Goal: Task Accomplishment & Management: Manage account settings

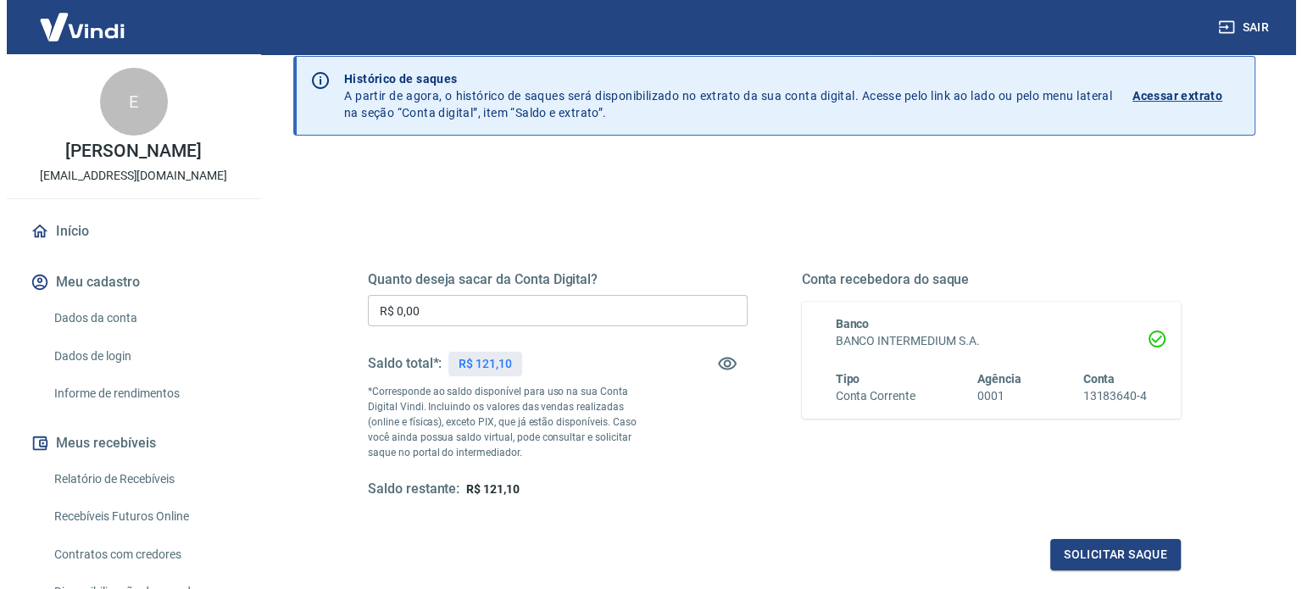
scroll to position [169, 0]
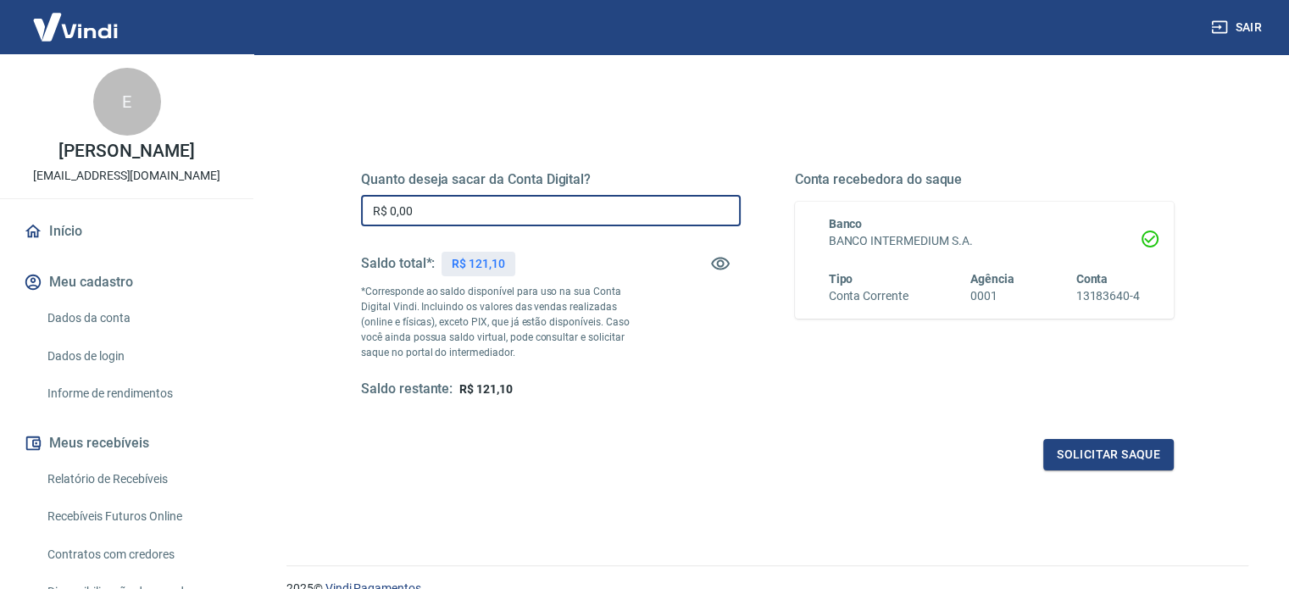
click at [511, 204] on input "R$ 0,00" at bounding box center [551, 210] width 380 height 31
type input "R$ 121,10"
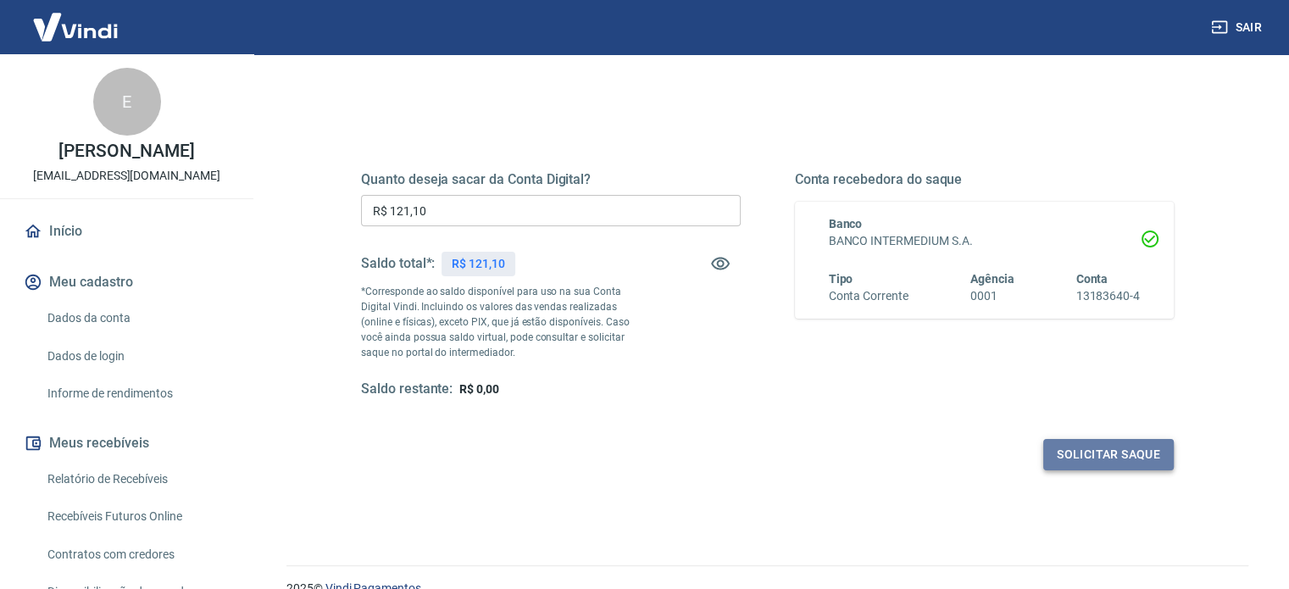
click at [1089, 444] on button "Solicitar saque" at bounding box center [1108, 454] width 131 height 31
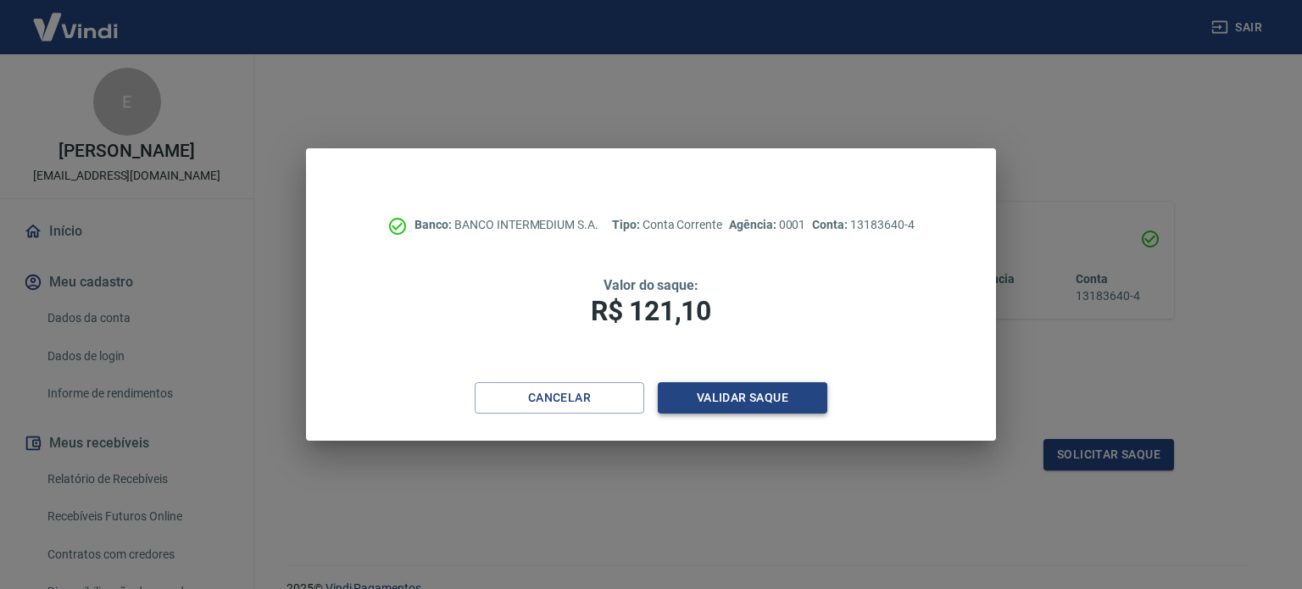
click at [773, 408] on button "Validar saque" at bounding box center [742, 397] width 169 height 31
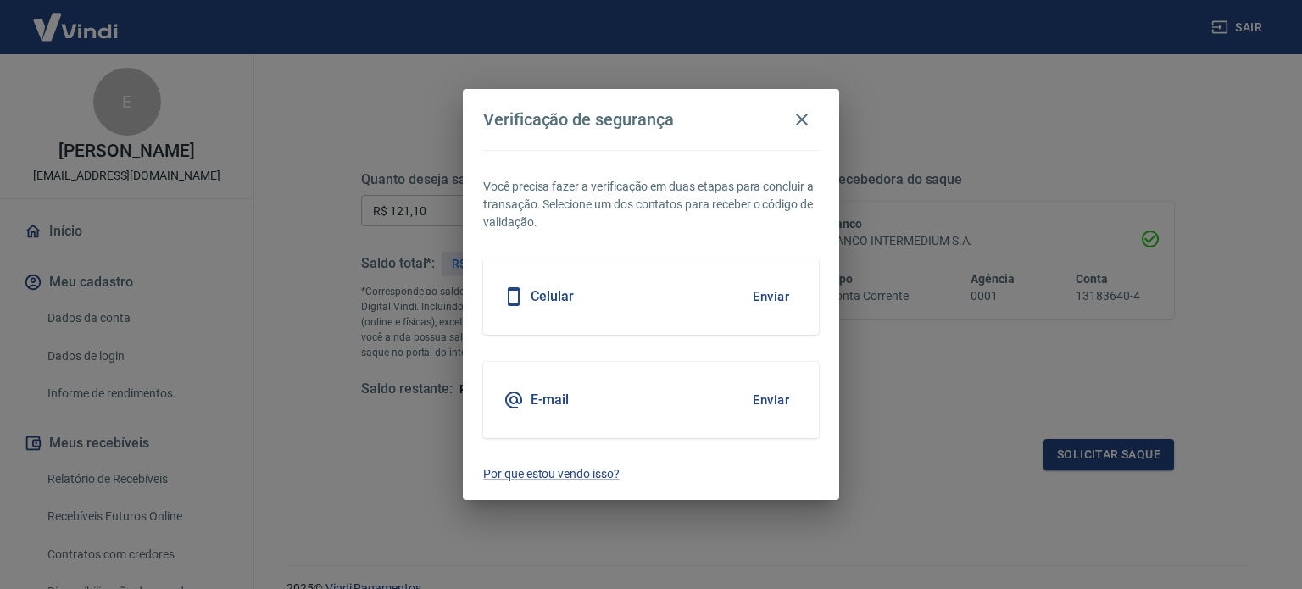
click at [620, 406] on div "E-mail Enviar" at bounding box center [651, 400] width 336 height 76
click at [786, 405] on button "Enviar" at bounding box center [770, 400] width 55 height 36
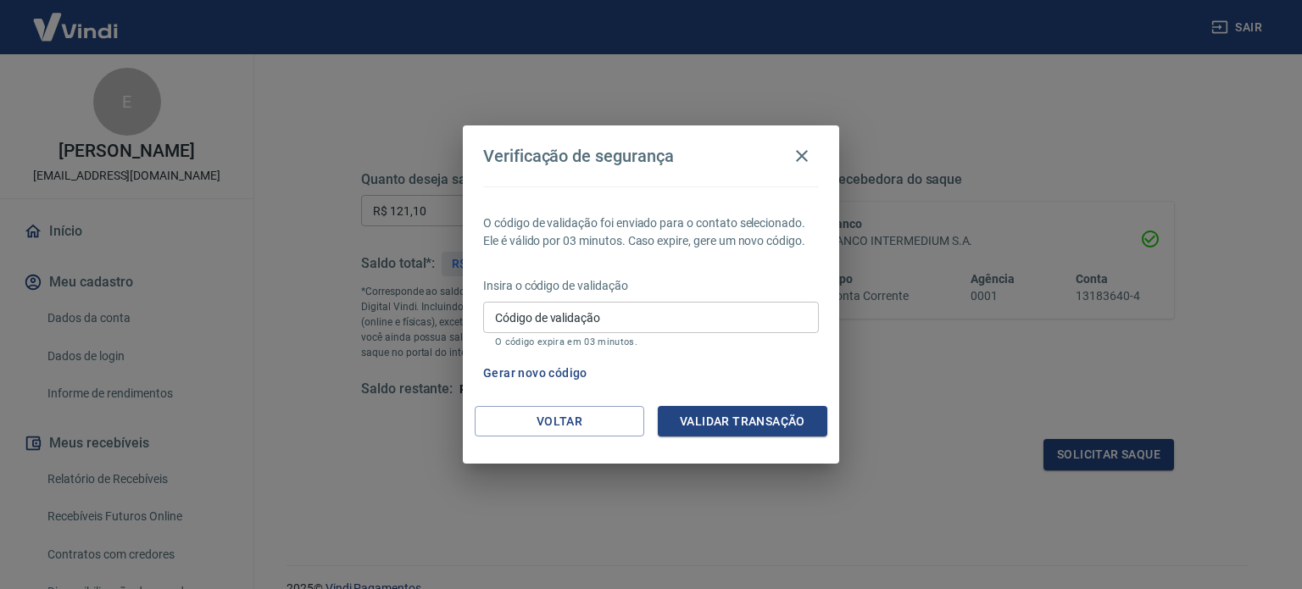
click at [554, 373] on button "Gerar novo código" at bounding box center [535, 373] width 118 height 31
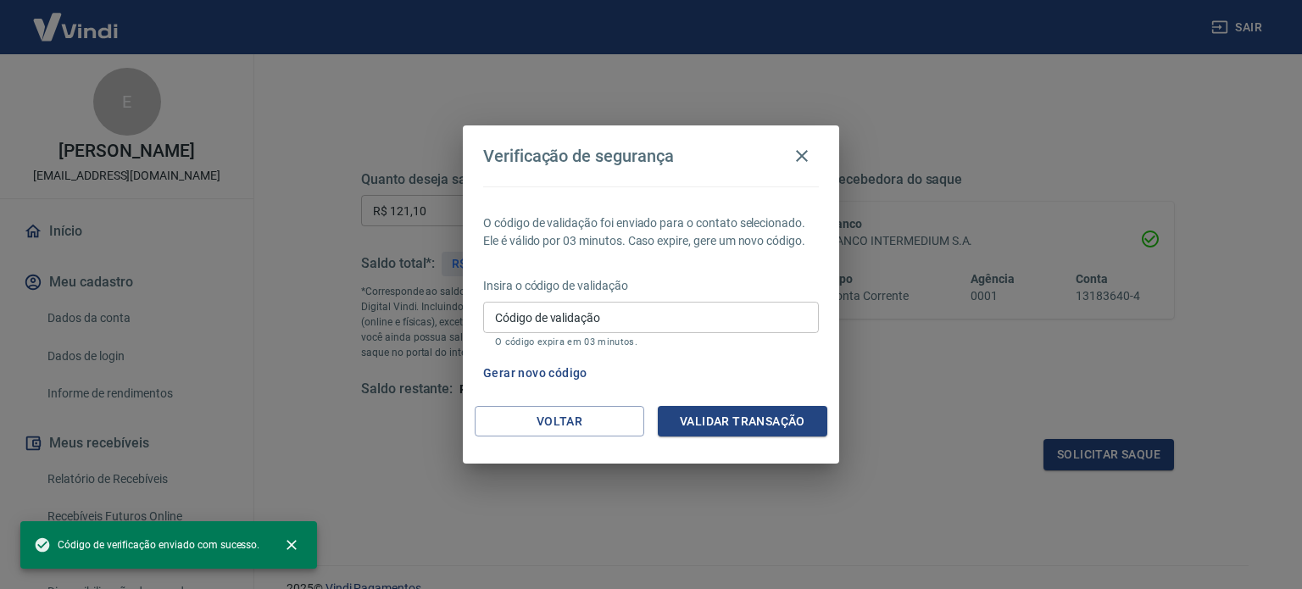
click at [638, 320] on input "Código de validação" at bounding box center [651, 317] width 336 height 31
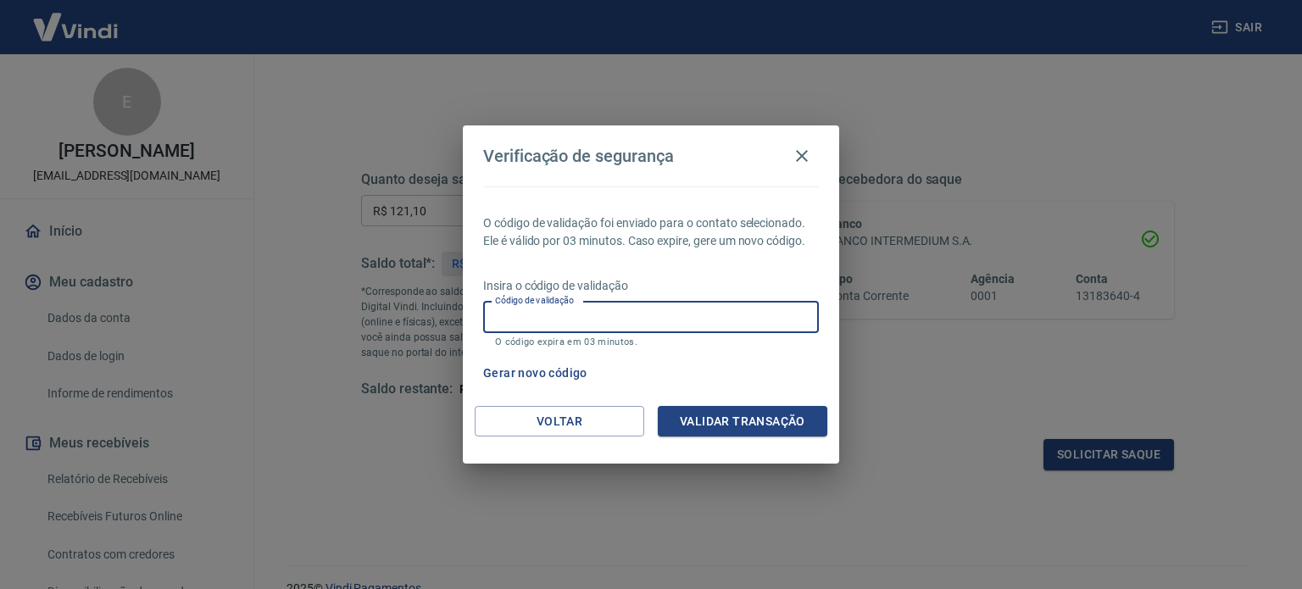
paste input "640381"
type input "640381"
click at [698, 420] on button "Validar transação" at bounding box center [742, 421] width 169 height 31
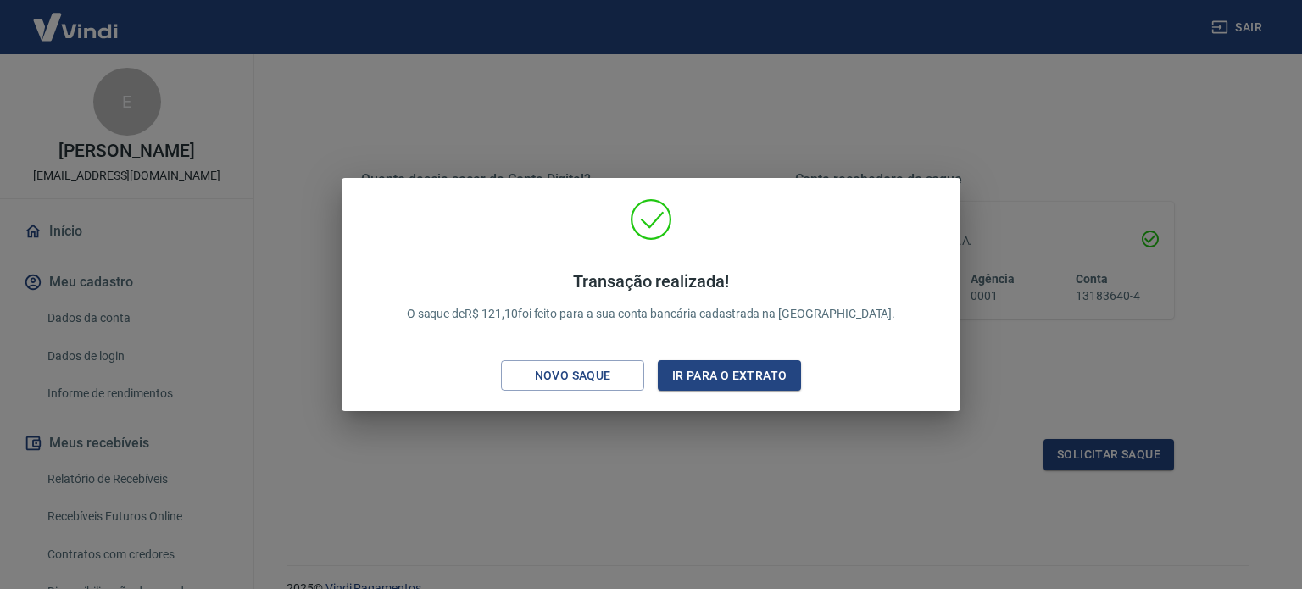
click at [770, 90] on div "Transação realizada! O saque de R$ 121,10 foi feito para a sua conta bancária c…" at bounding box center [651, 294] width 1302 height 589
